Goal: Contribute content: Contribute content

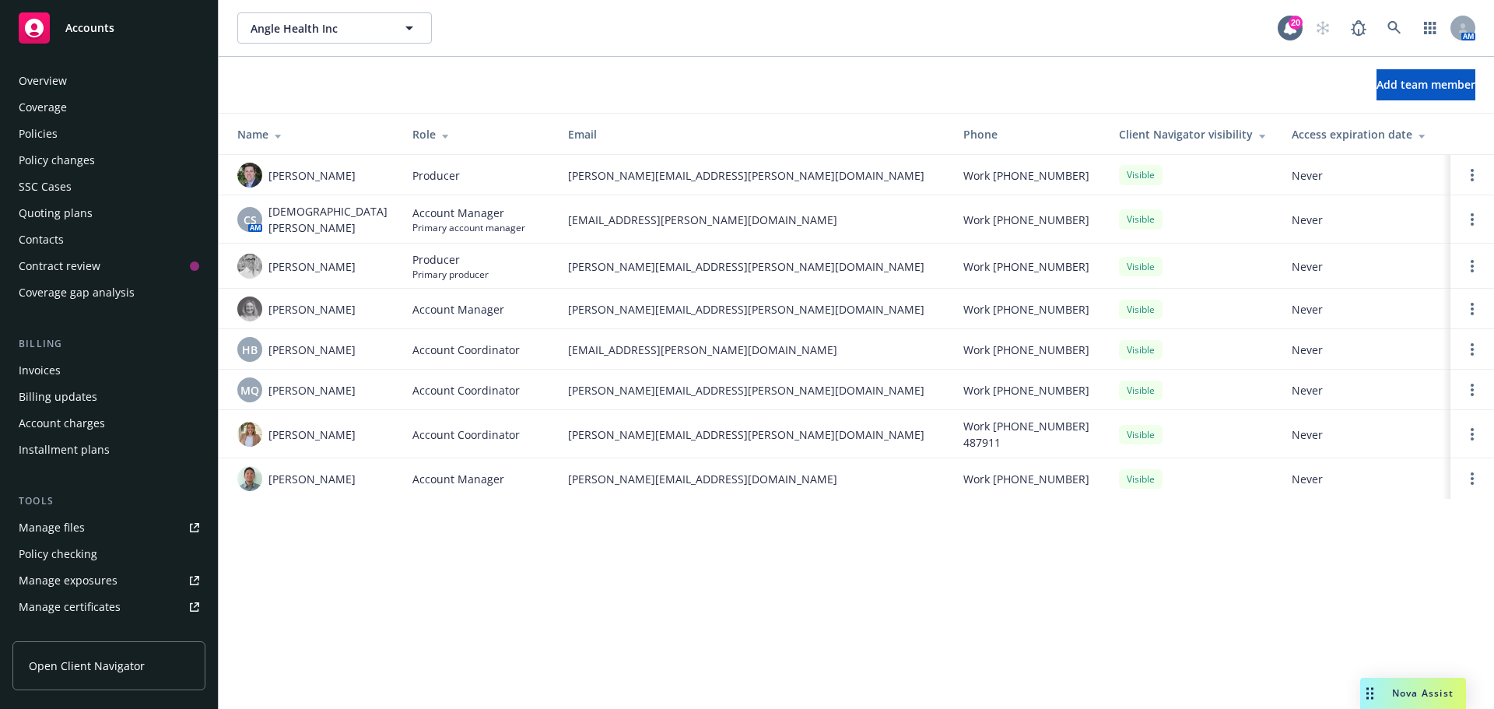
scroll to position [331, 0]
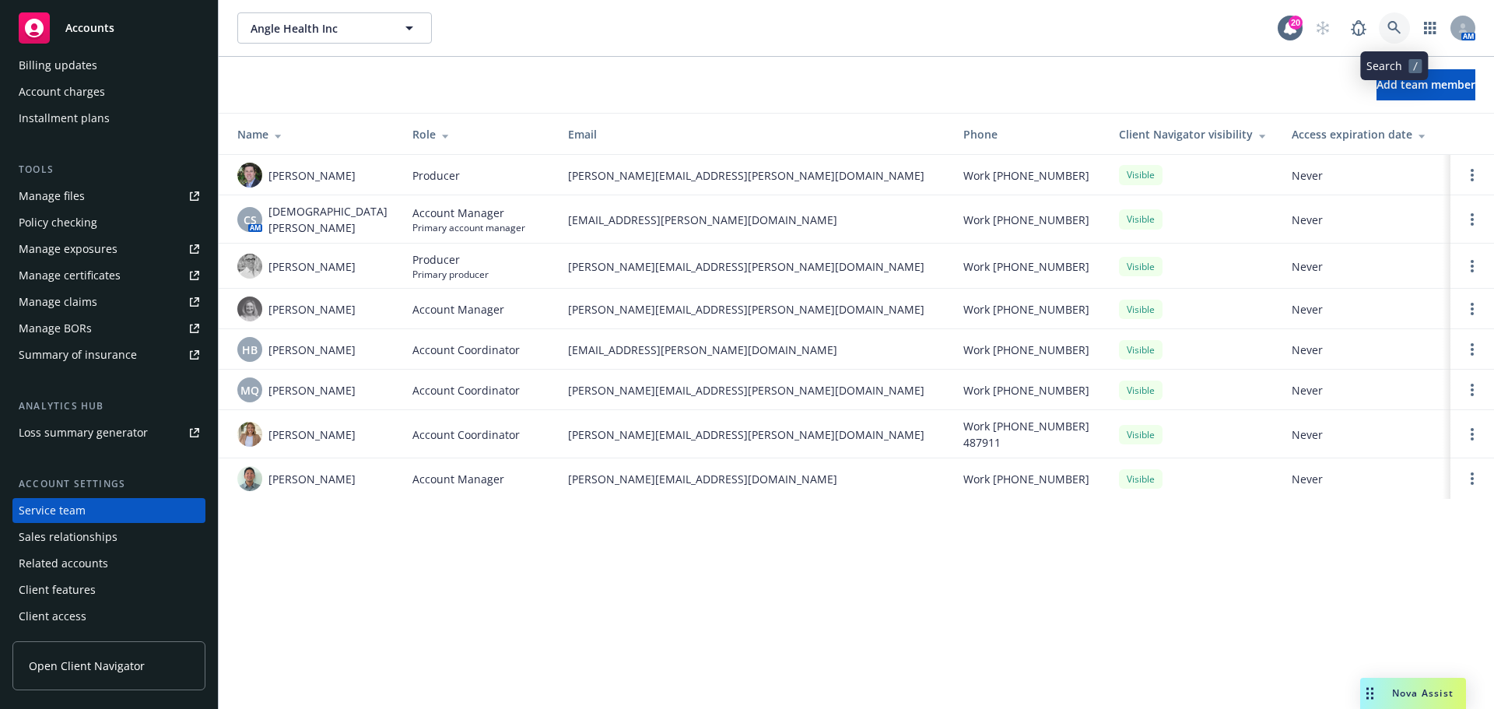
click at [1392, 25] on icon at bounding box center [1394, 28] width 14 height 14
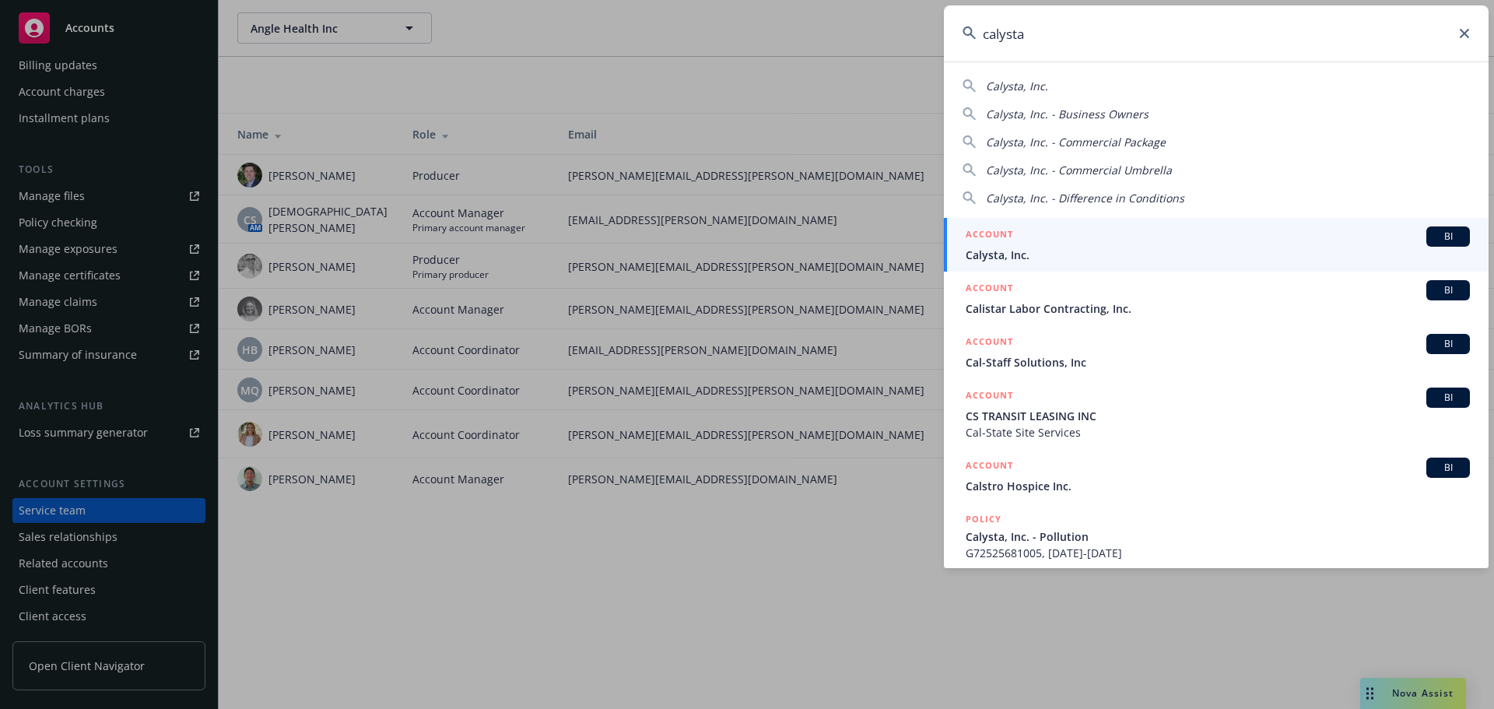
type input "calysta"
click at [1440, 234] on span "BI" at bounding box center [1447, 237] width 31 height 14
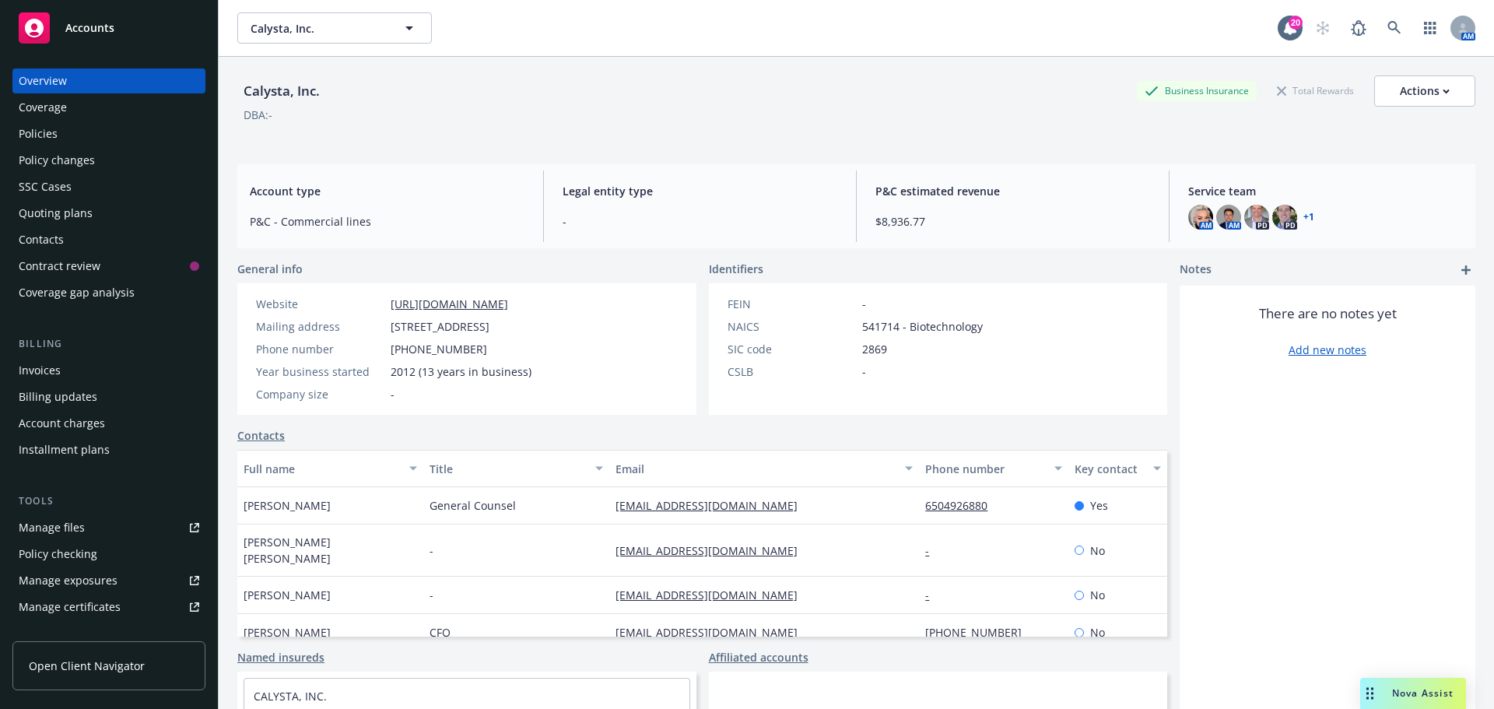
click at [1398, 697] on span "Nova Assist" at bounding box center [1422, 692] width 61 height 13
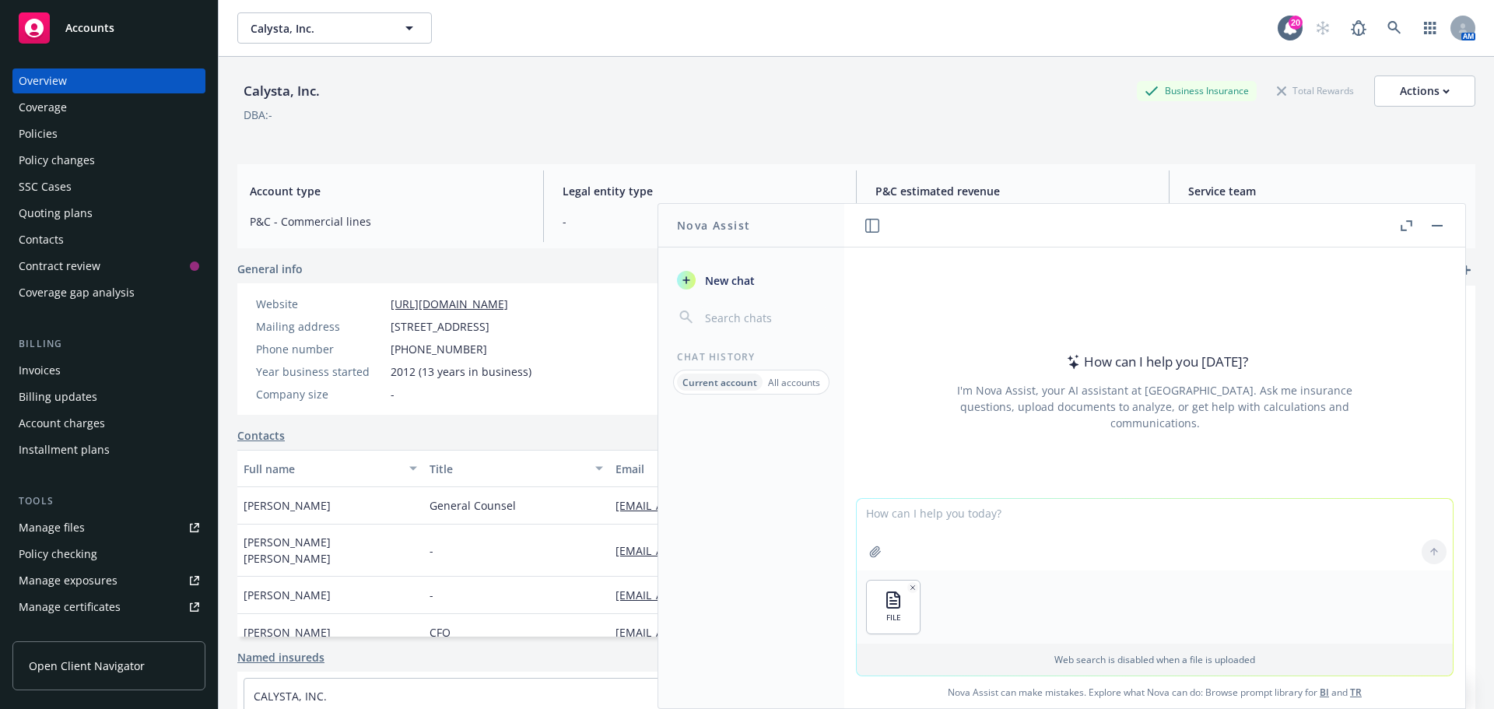
click at [905, 538] on textarea at bounding box center [1155, 535] width 596 height 72
click at [920, 538] on textarea at bounding box center [1155, 535] width 596 height 72
type textarea "D"
click at [943, 512] on textarea "in reviewing the financials it appears the insured" at bounding box center [1155, 533] width 596 height 73
click at [1166, 508] on textarea "in reviewing the attached financials it appears the insured" at bounding box center [1155, 533] width 596 height 73
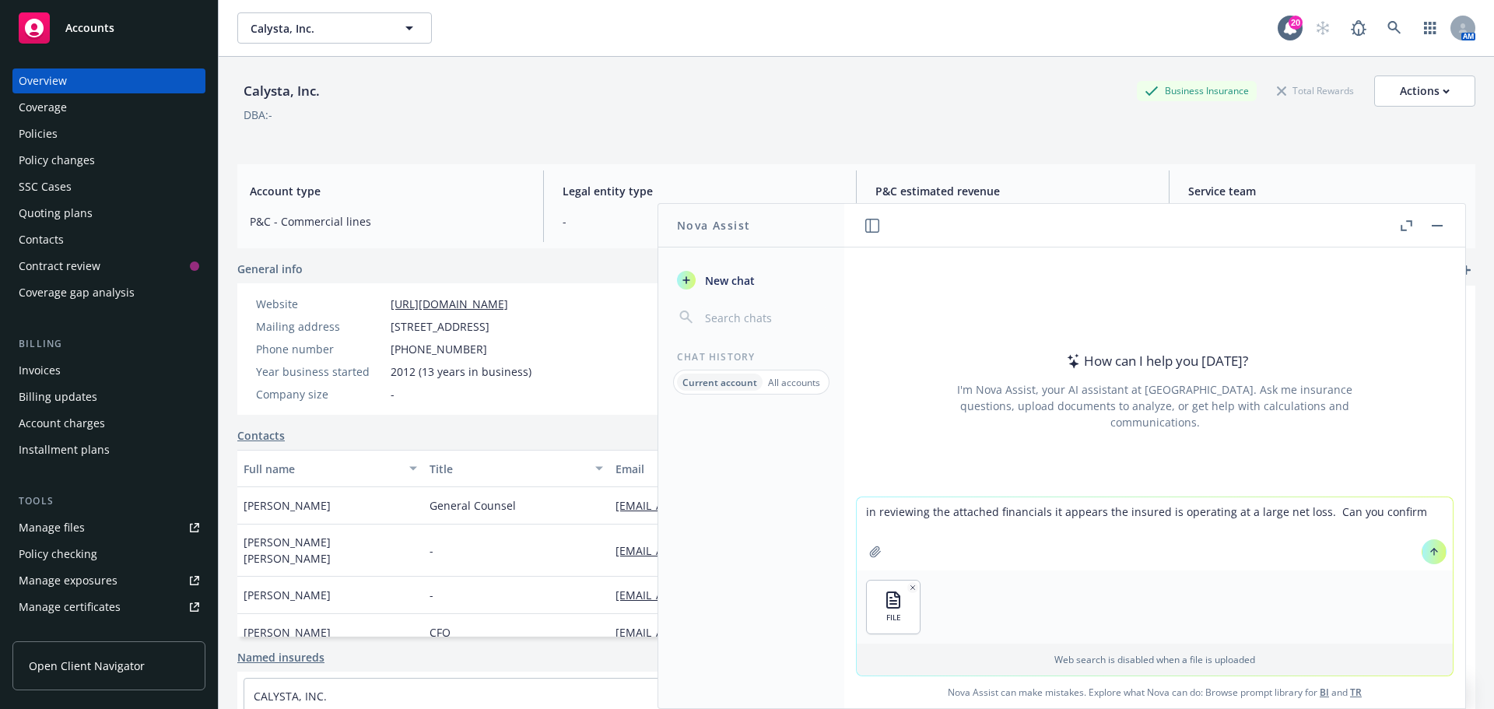
type textarea "in reviewing the attached financials it appears the insured is operating at a l…"
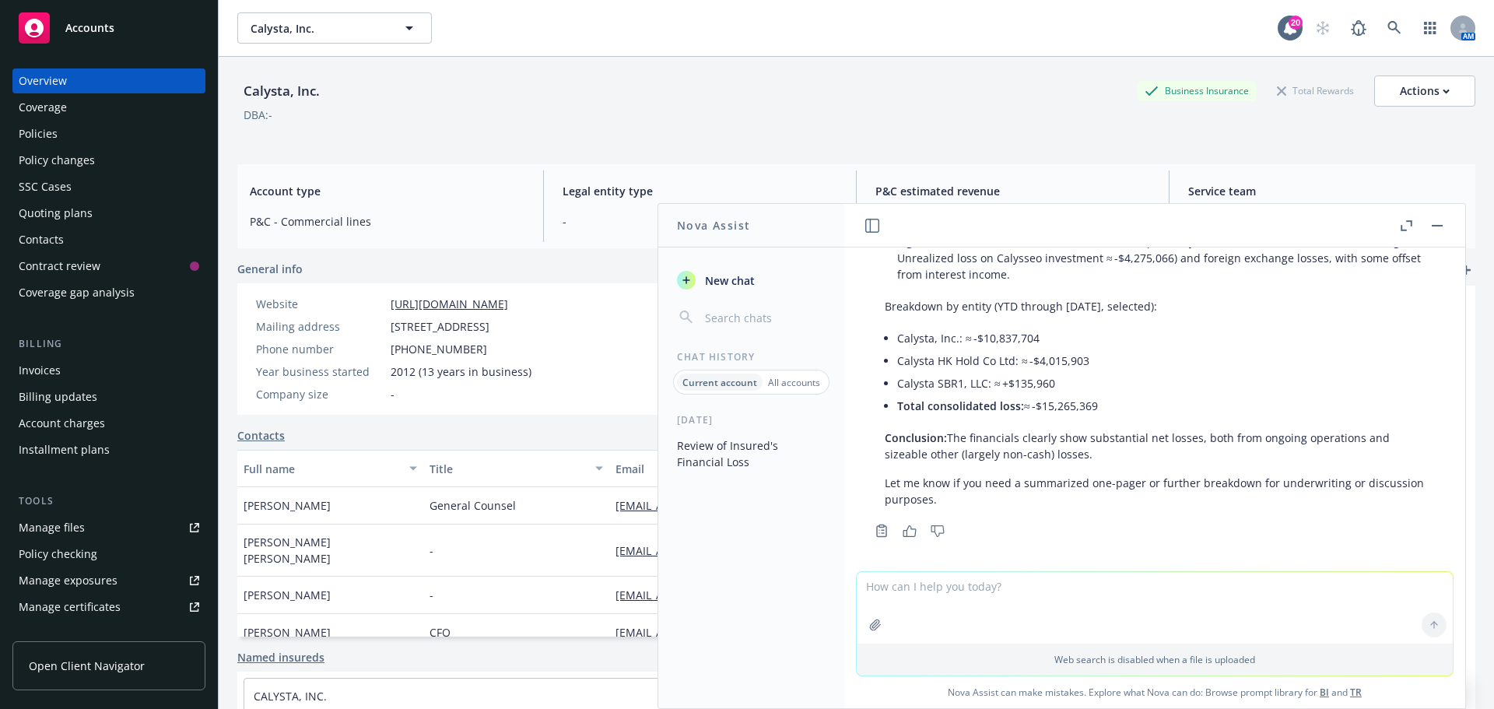
scroll to position [278, 0]
